Goal: Task Accomplishment & Management: Use online tool/utility

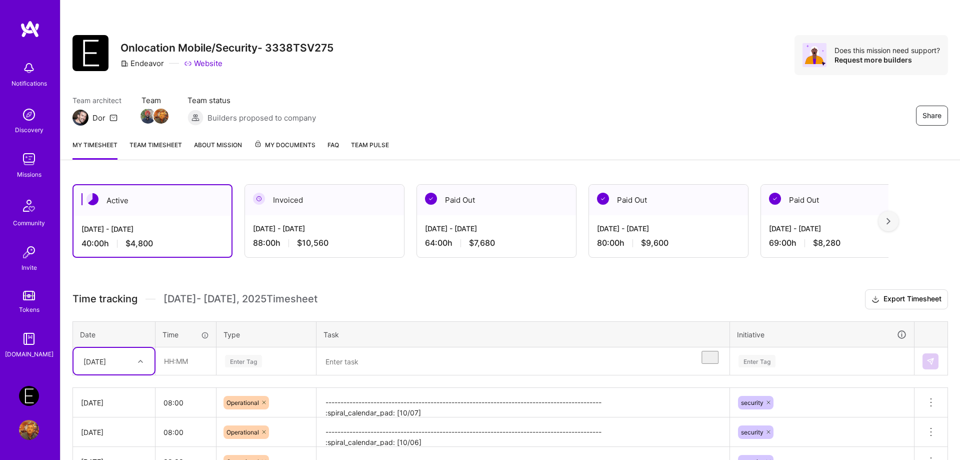
scroll to position [122, 0]
click at [167, 361] on input "text" at bounding box center [186, 361] width 60 height 27
type input "08:00"
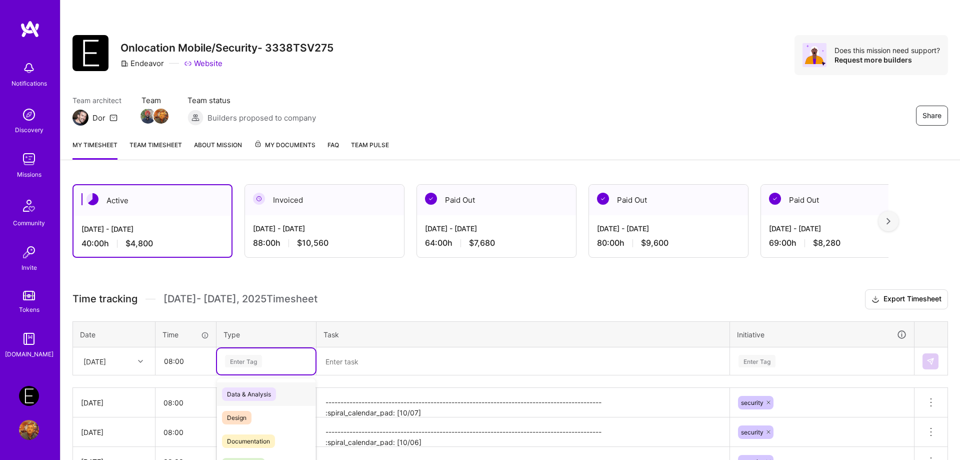
scroll to position [73, 0]
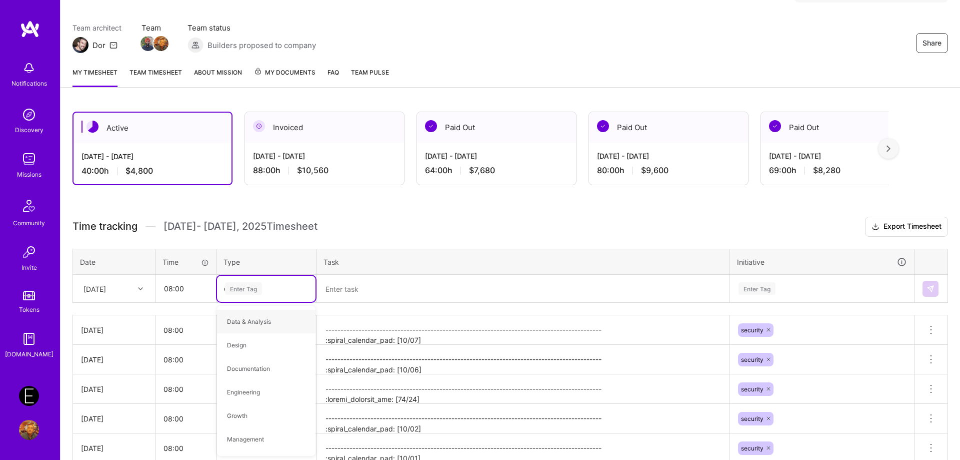
type input "op"
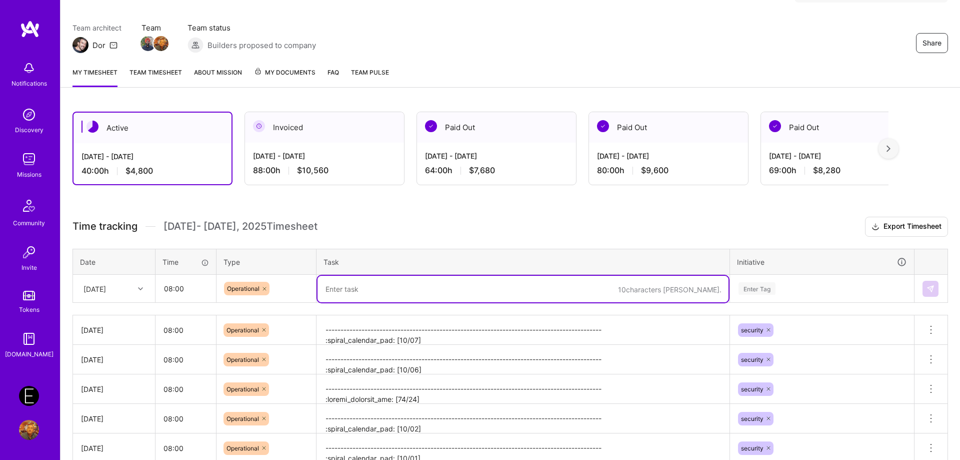
paste textarea "-------------------------------------------------------------------------------…"
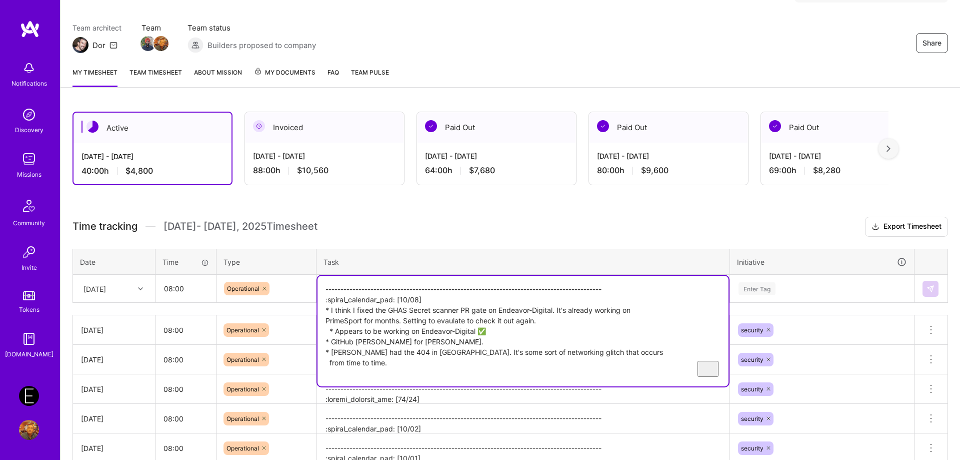
type textarea "-------------------------------------------------------------------------------…"
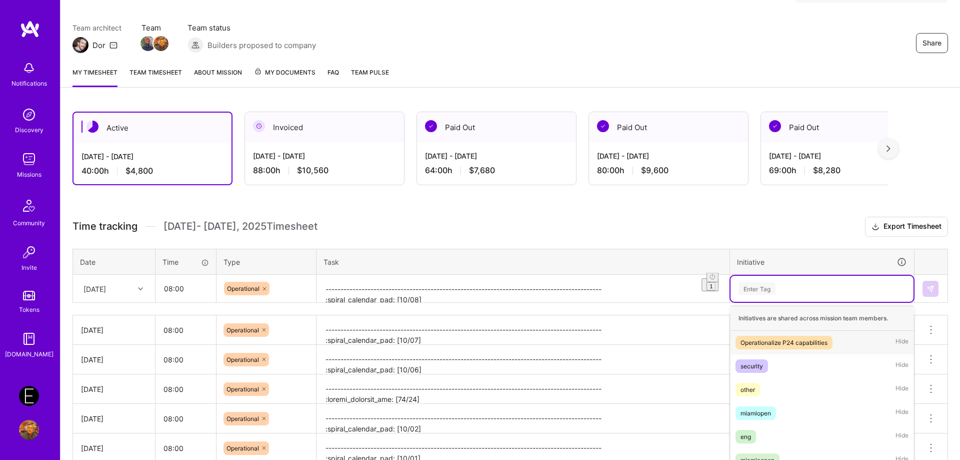
scroll to position [128, 0]
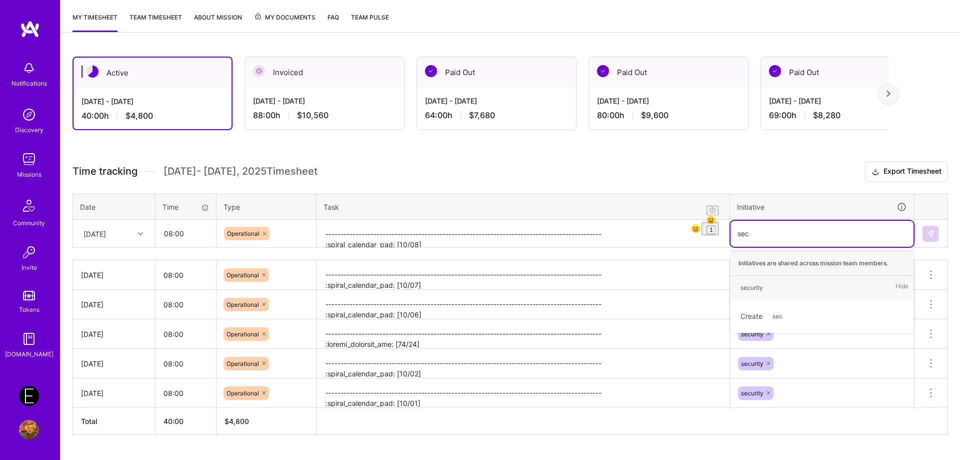
type input "secu"
